Goal: Complete application form

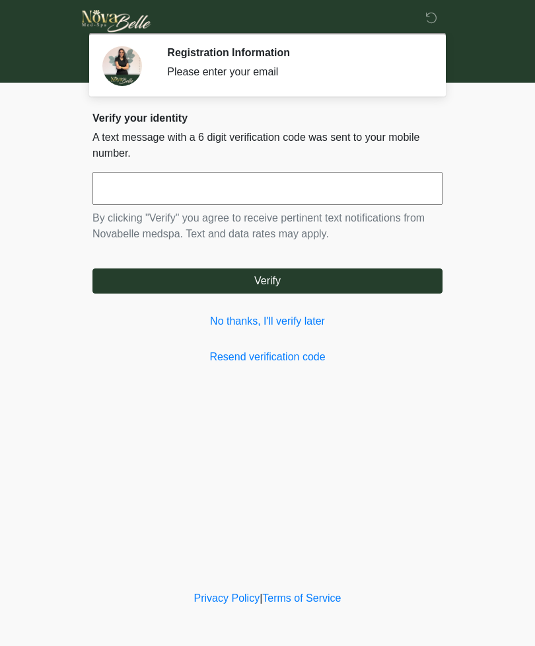
click at [416, 188] on input "text" at bounding box center [268, 188] width 350 height 33
type input "******"
click at [336, 272] on button "Verify" at bounding box center [268, 280] width 350 height 25
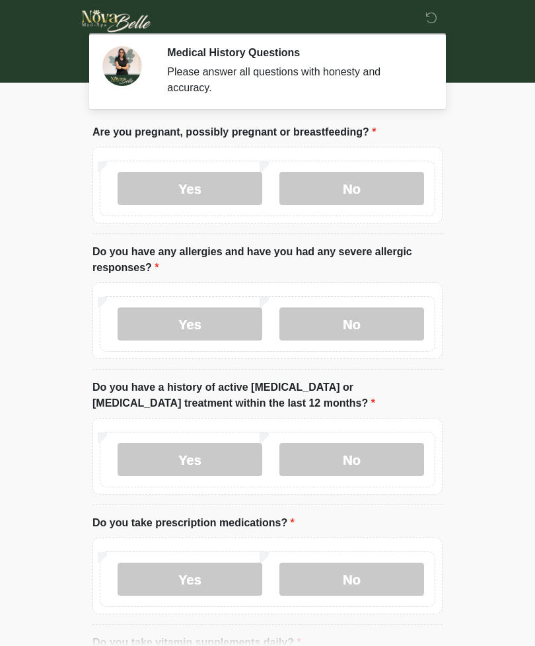
click at [405, 195] on label "No" at bounding box center [352, 188] width 145 height 33
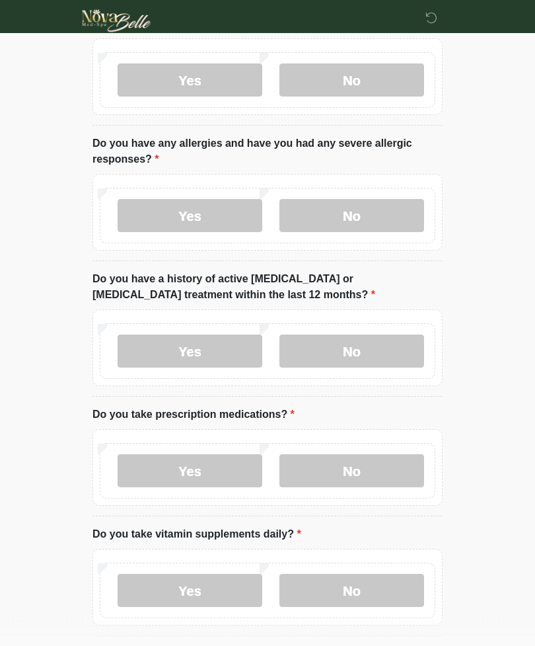
click at [388, 227] on label "No" at bounding box center [352, 216] width 145 height 33
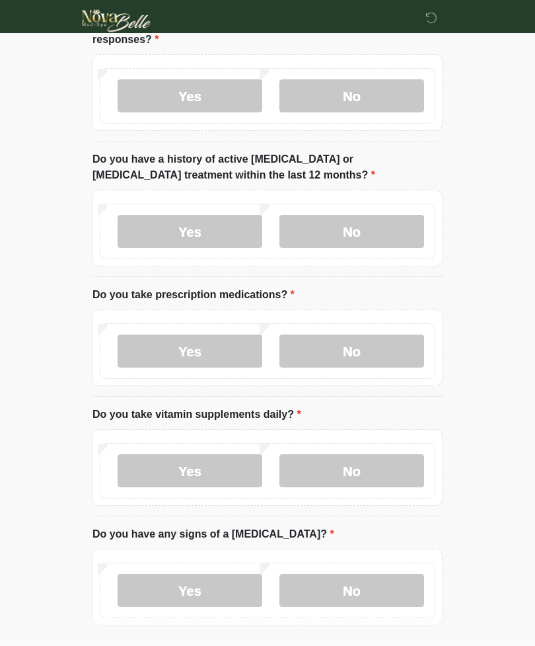
click at [376, 226] on label "No" at bounding box center [352, 231] width 145 height 33
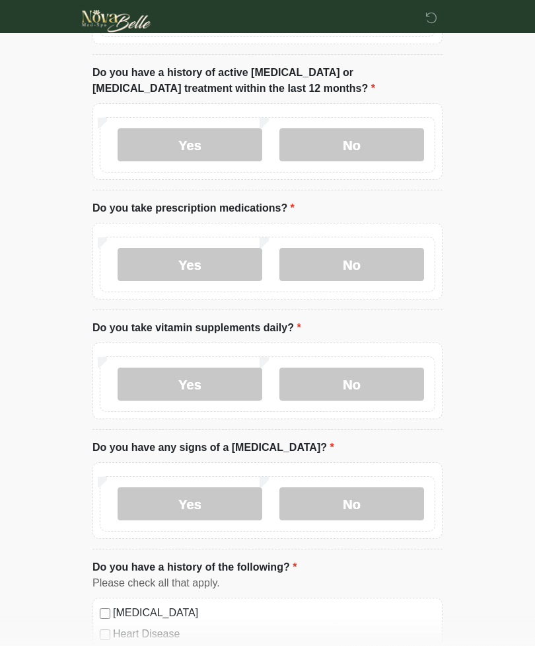
click at [375, 248] on label "No" at bounding box center [352, 264] width 145 height 33
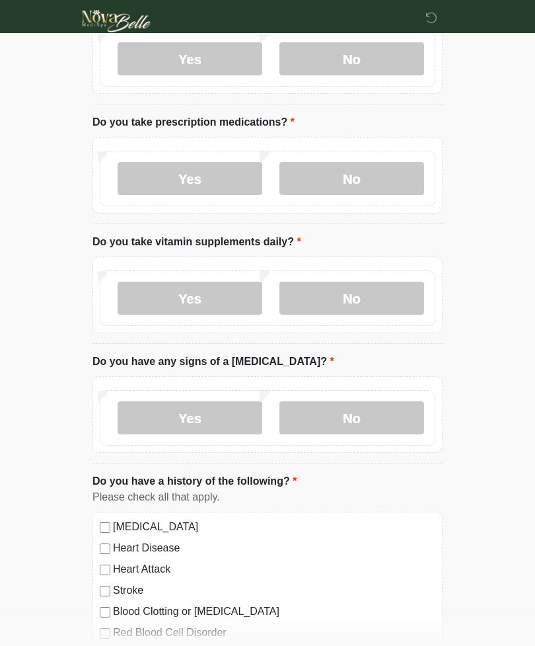
scroll to position [402, 0]
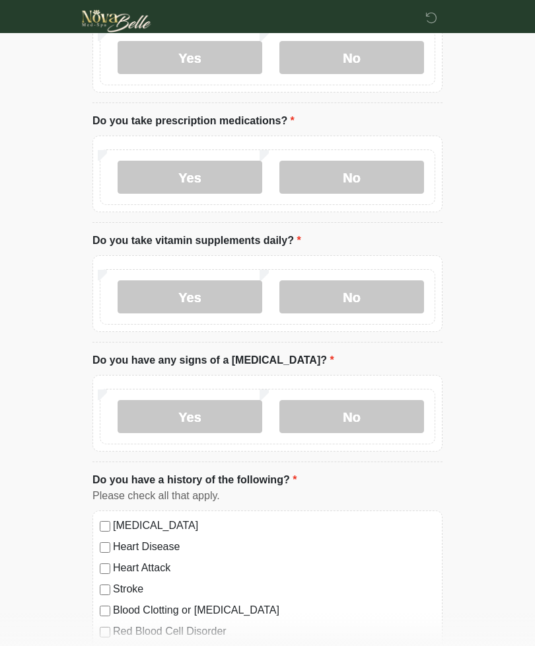
click at [379, 287] on label "No" at bounding box center [352, 296] width 145 height 33
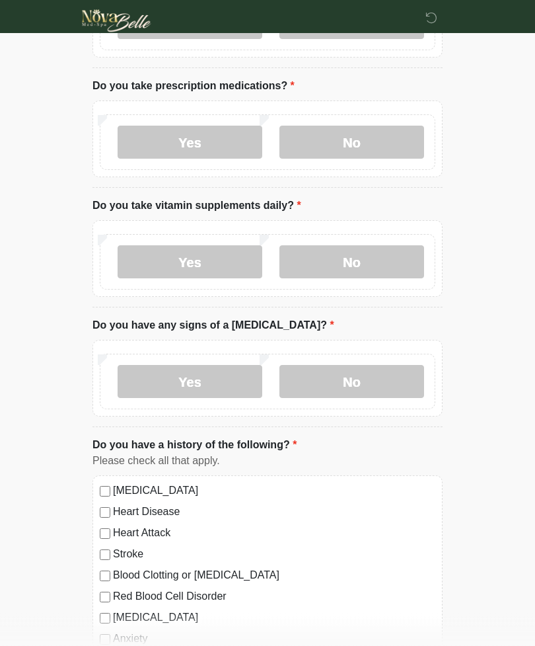
scroll to position [481, 0]
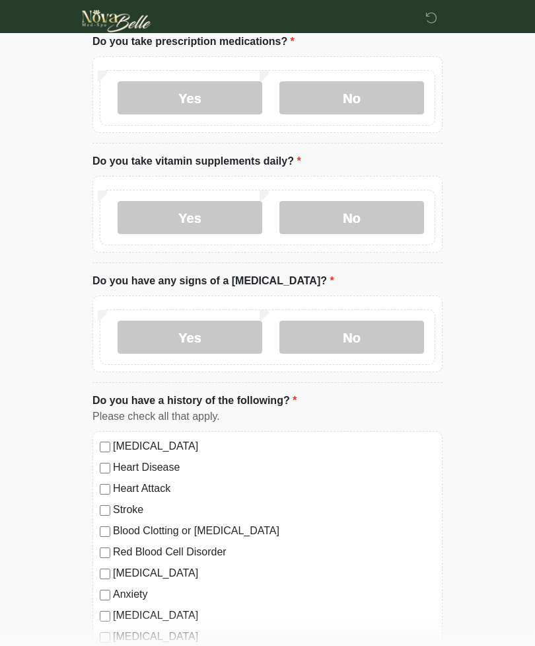
click at [389, 340] on label "No" at bounding box center [352, 337] width 145 height 33
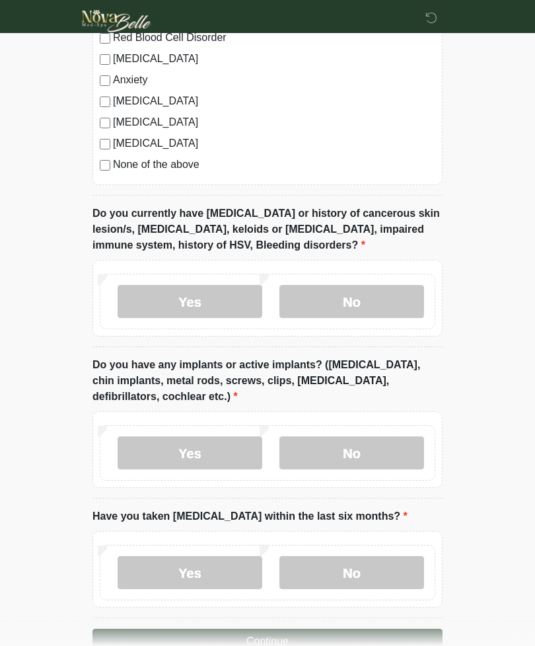
scroll to position [1000, 0]
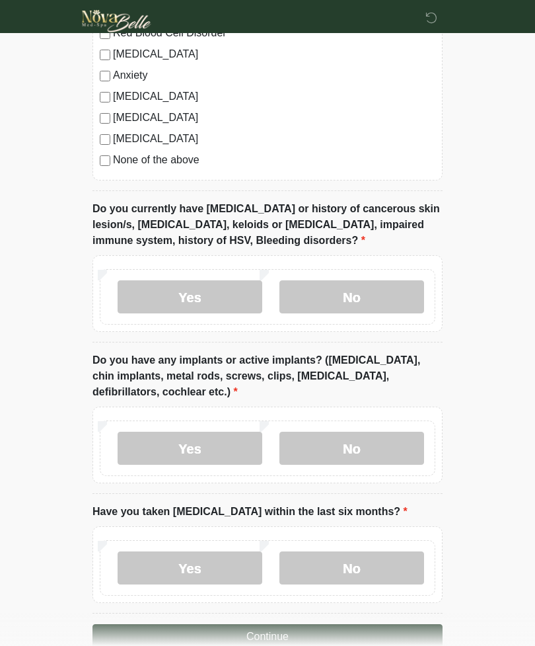
click at [371, 283] on label "No" at bounding box center [352, 296] width 145 height 33
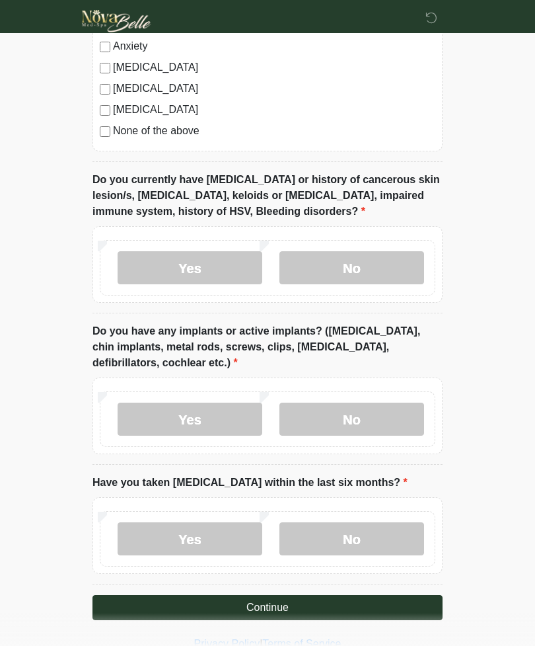
click at [373, 410] on label "No" at bounding box center [352, 418] width 145 height 33
click at [356, 533] on label "No" at bounding box center [352, 538] width 145 height 33
click at [324, 608] on button "Continue" at bounding box center [268, 607] width 350 height 25
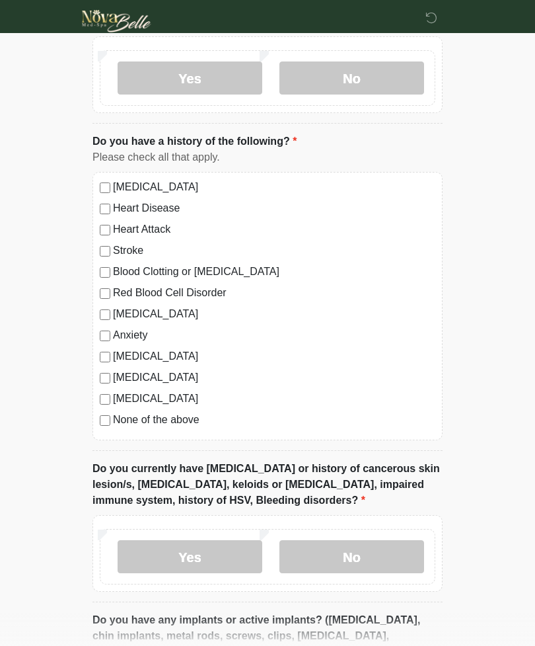
scroll to position [0, 0]
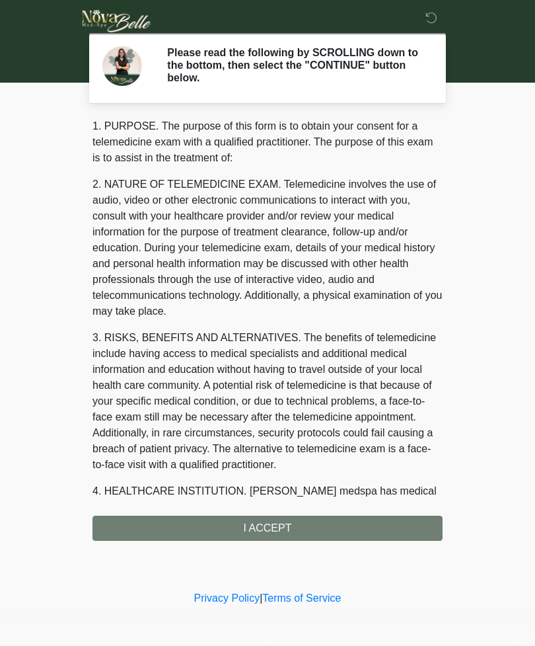
click at [414, 527] on div "1. PURPOSE. The purpose of this form is to obtain your consent for a telemedici…" at bounding box center [268, 329] width 350 height 422
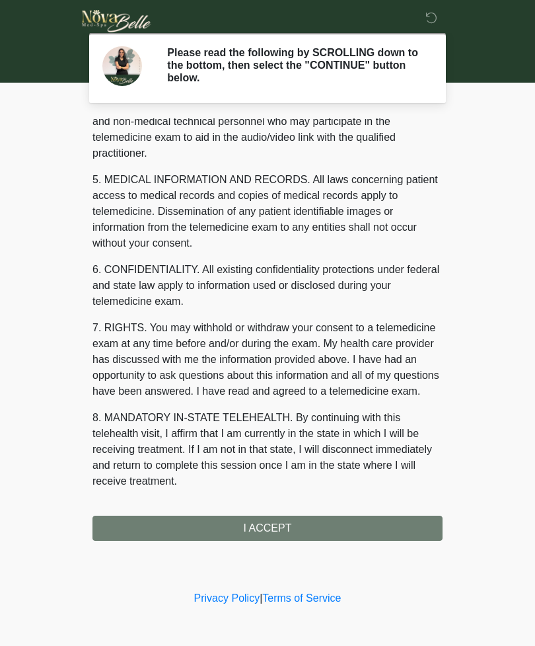
scroll to position [385, 0]
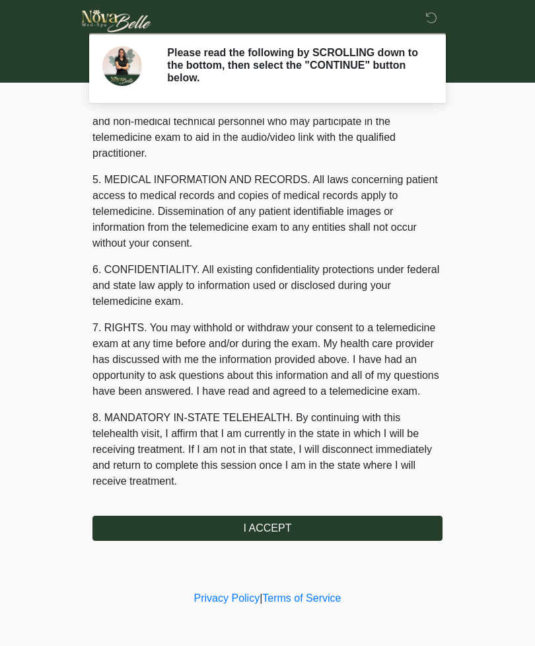
click at [338, 523] on button "I ACCEPT" at bounding box center [268, 527] width 350 height 25
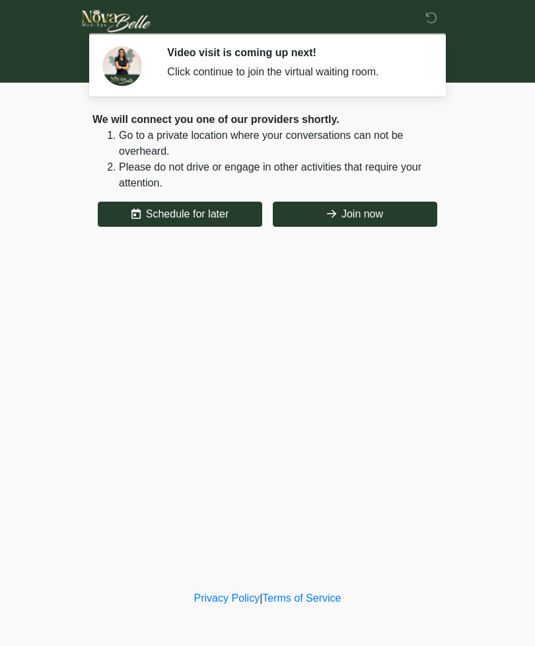
click at [381, 218] on button "Join now" at bounding box center [355, 214] width 165 height 25
